Goal: Information Seeking & Learning: Learn about a topic

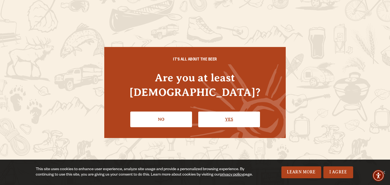
click at [240, 114] on link "Yes" at bounding box center [229, 120] width 62 height 16
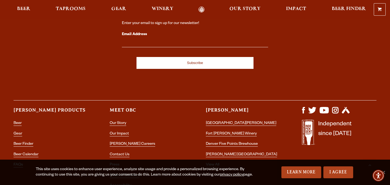
scroll to position [1606, 0]
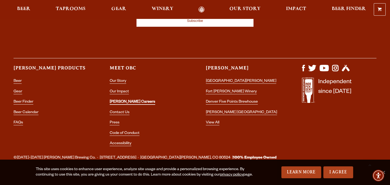
click at [122, 100] on link "[PERSON_NAME] Careers" at bounding box center [132, 102] width 45 height 5
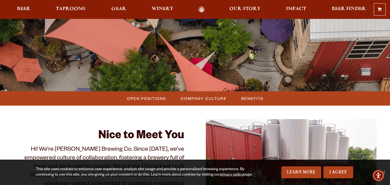
scroll to position [110, 0]
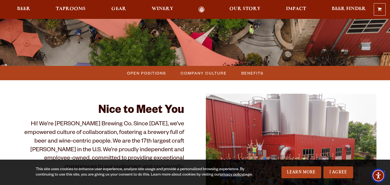
click at [383, 170] on img "Accessibility Menu" at bounding box center [378, 175] width 13 height 13
click at [389, 170] on div "This site uses cookies to enhance user experience, analyze site usage and provi…" at bounding box center [195, 172] width 390 height 25
click at [386, 169] on span "Accessibility Menu" at bounding box center [378, 175] width 19 height 19
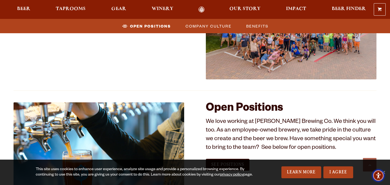
scroll to position [272, 0]
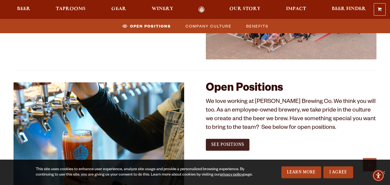
click at [217, 148] on link "See Positions" at bounding box center [228, 145] width 44 height 12
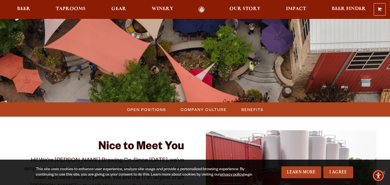
scroll to position [113, 0]
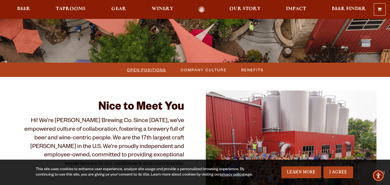
click at [161, 71] on span "Open Positions" at bounding box center [146, 70] width 39 height 8
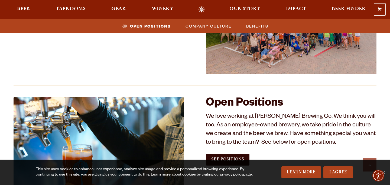
scroll to position [329, 0]
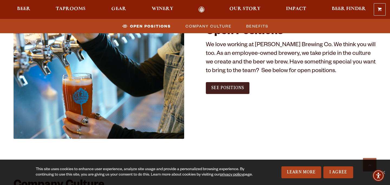
click at [242, 92] on link "See Positions" at bounding box center [228, 88] width 44 height 12
